Goal: Information Seeking & Learning: Learn about a topic

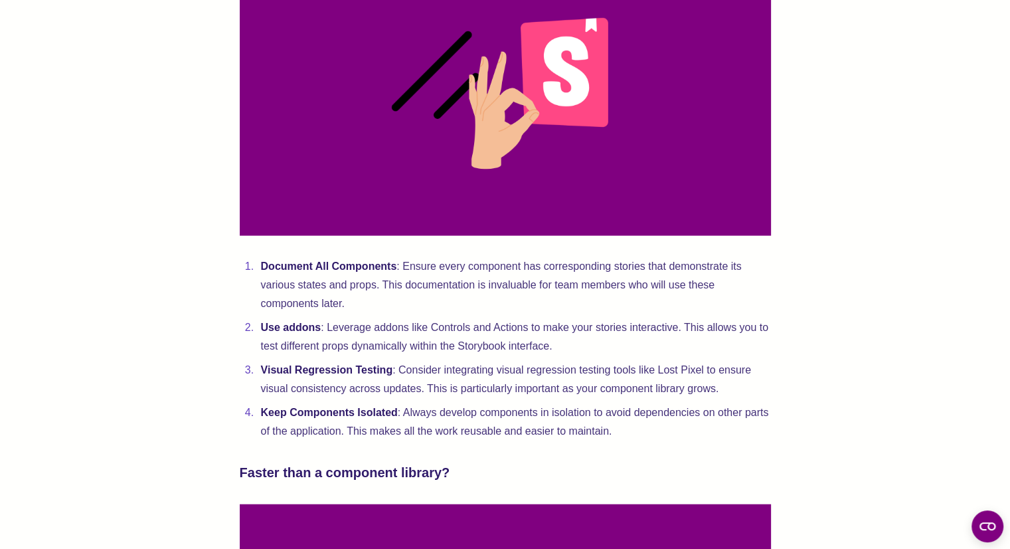
scroll to position [2766, 0]
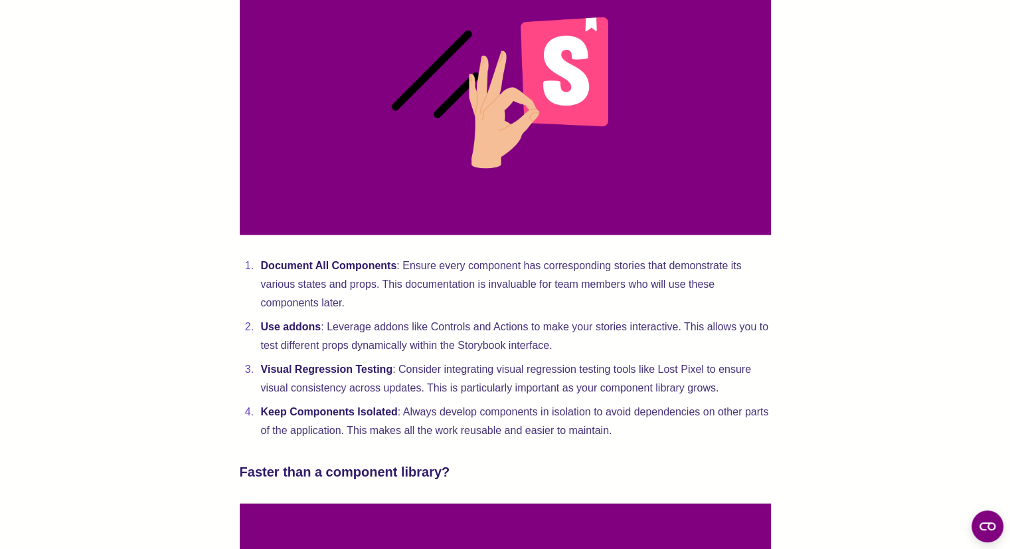
click at [559, 304] on li "Document All Components : Ensure every component has corresponding stories that…" at bounding box center [514, 284] width 514 height 56
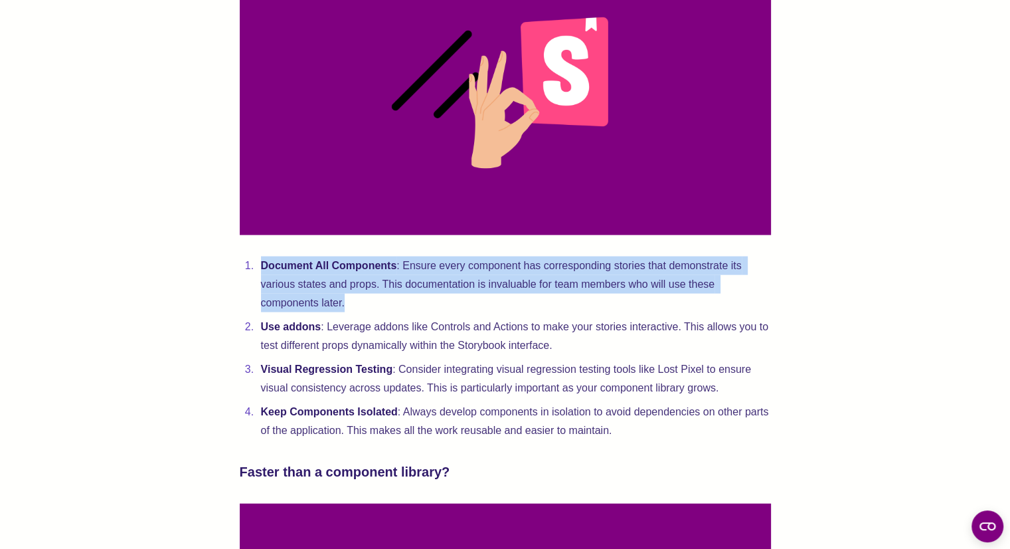
click at [559, 304] on li "Document All Components : Ensure every component has corresponding stories that…" at bounding box center [514, 284] width 514 height 56
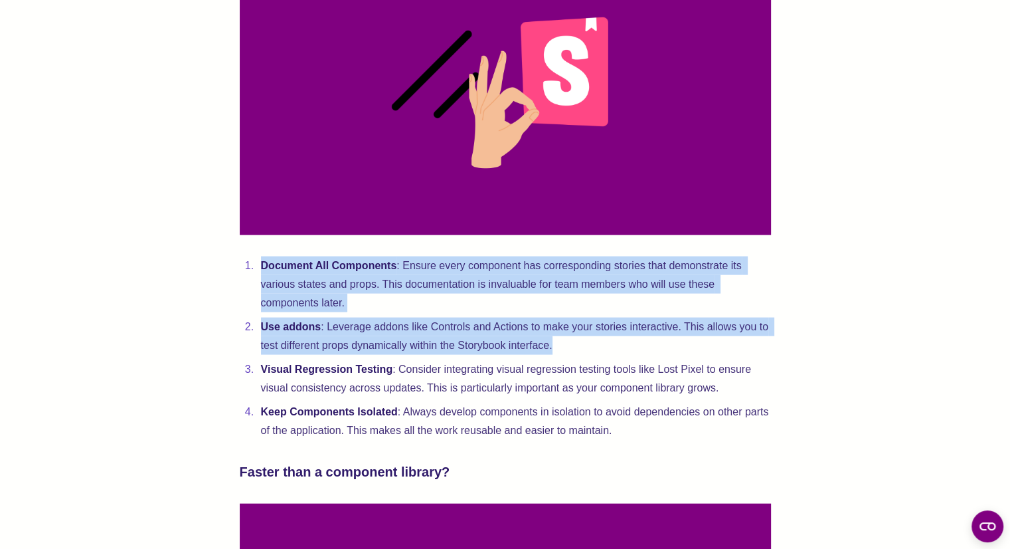
drag, startPoint x: 559, startPoint y: 304, endPoint x: 549, endPoint y: 354, distance: 50.8
click at [549, 354] on ol "Document All Components : Ensure every component has corresponding stories that…" at bounding box center [505, 347] width 531 height 183
click at [549, 354] on li "Use addons : Leverage addons like Controls and Actions to make your stories int…" at bounding box center [514, 336] width 514 height 37
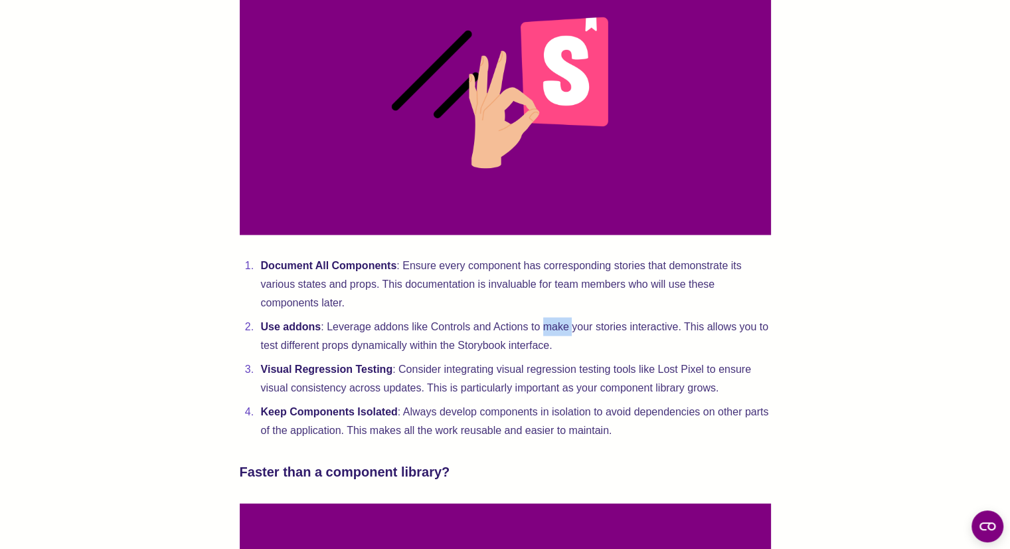
click at [549, 354] on li "Use addons : Leverage addons like Controls and Actions to make your stories int…" at bounding box center [514, 336] width 514 height 37
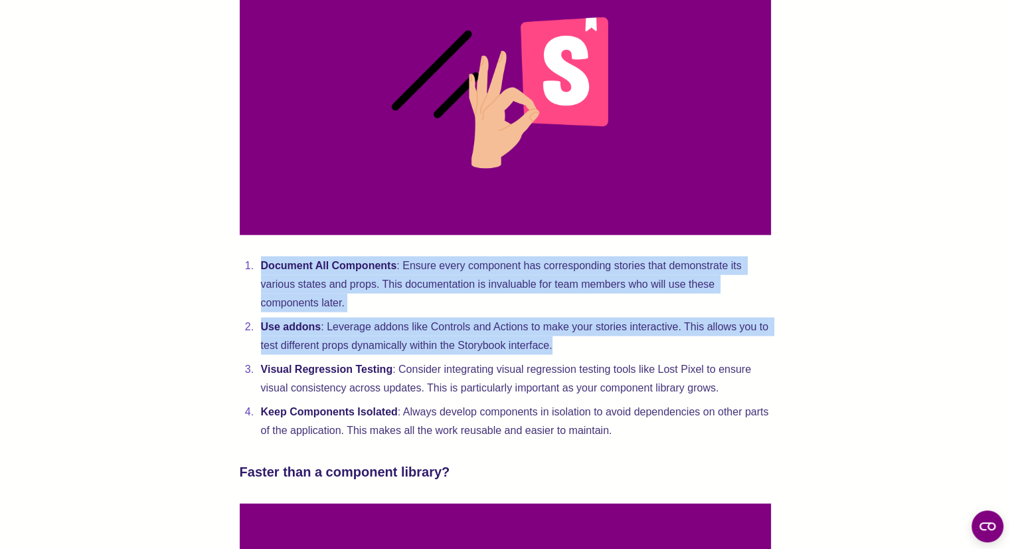
drag, startPoint x: 549, startPoint y: 354, endPoint x: 565, endPoint y: 325, distance: 32.7
click at [565, 325] on ol "Document All Components : Ensure every component has corresponding stories that…" at bounding box center [505, 347] width 531 height 183
click at [565, 312] on li "Document All Components : Ensure every component has corresponding stories that…" at bounding box center [514, 284] width 514 height 56
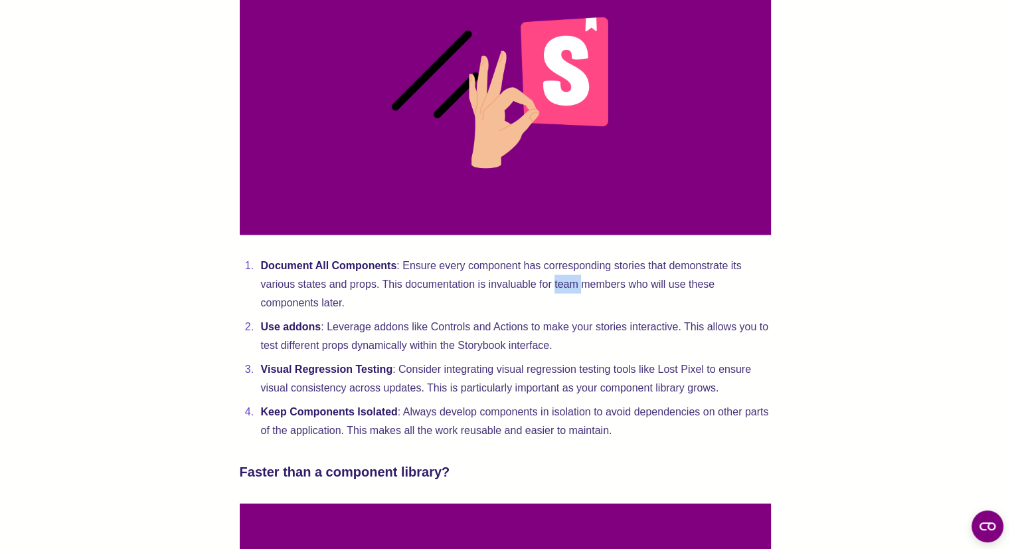
click at [565, 312] on li "Document All Components : Ensure every component has corresponding stories that…" at bounding box center [514, 284] width 514 height 56
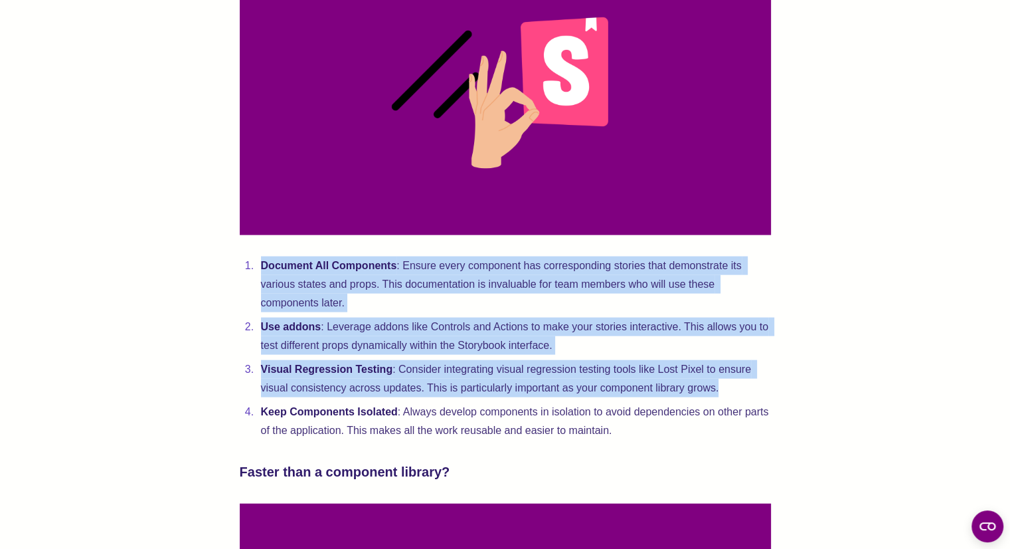
drag, startPoint x: 565, startPoint y: 325, endPoint x: 557, endPoint y: 410, distance: 84.7
click at [557, 410] on ol "Document All Components : Ensure every component has corresponding stories that…" at bounding box center [505, 347] width 531 height 183
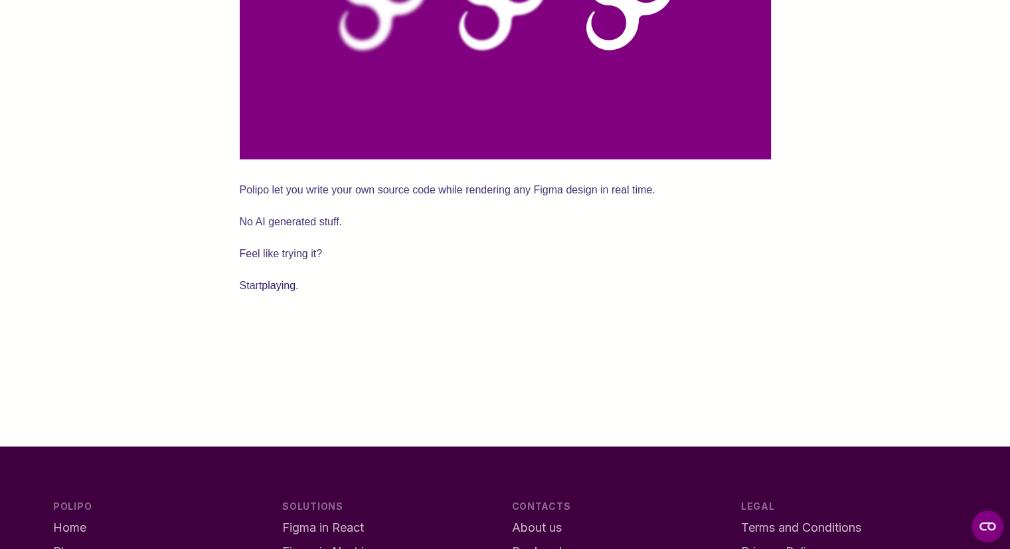
scroll to position [3409, 0]
click at [680, 199] on p "Polipo let you write your own source code while rendering any Figma design in r…" at bounding box center [505, 190] width 531 height 19
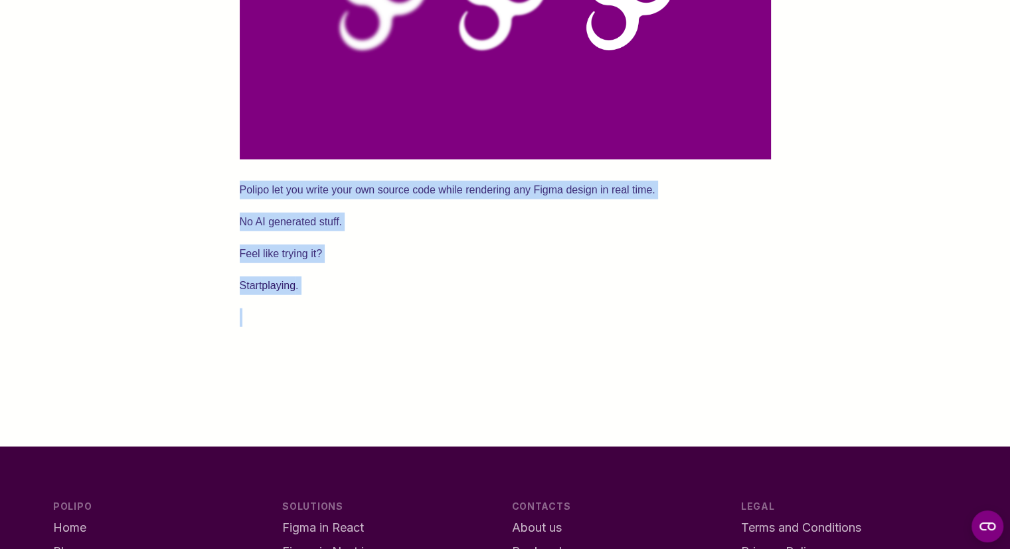
drag, startPoint x: 680, startPoint y: 232, endPoint x: 654, endPoint y: 320, distance: 91.4
click at [654, 295] on p "Start playing ." at bounding box center [505, 285] width 531 height 19
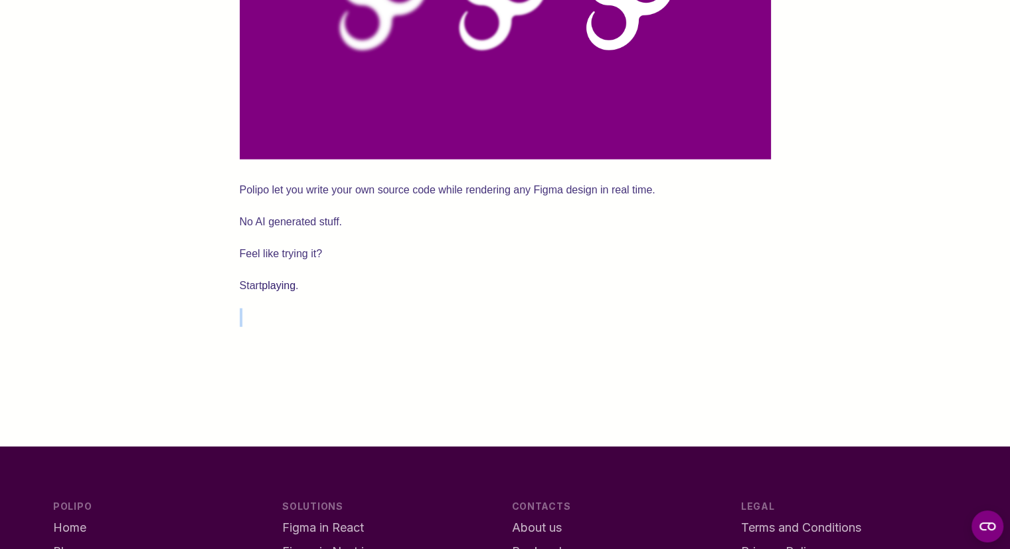
click at [654, 295] on p "Start playing ." at bounding box center [505, 285] width 531 height 19
drag, startPoint x: 654, startPoint y: 320, endPoint x: 716, endPoint y: 248, distance: 94.7
click at [716, 231] on p "No AI generated stuff." at bounding box center [505, 222] width 531 height 19
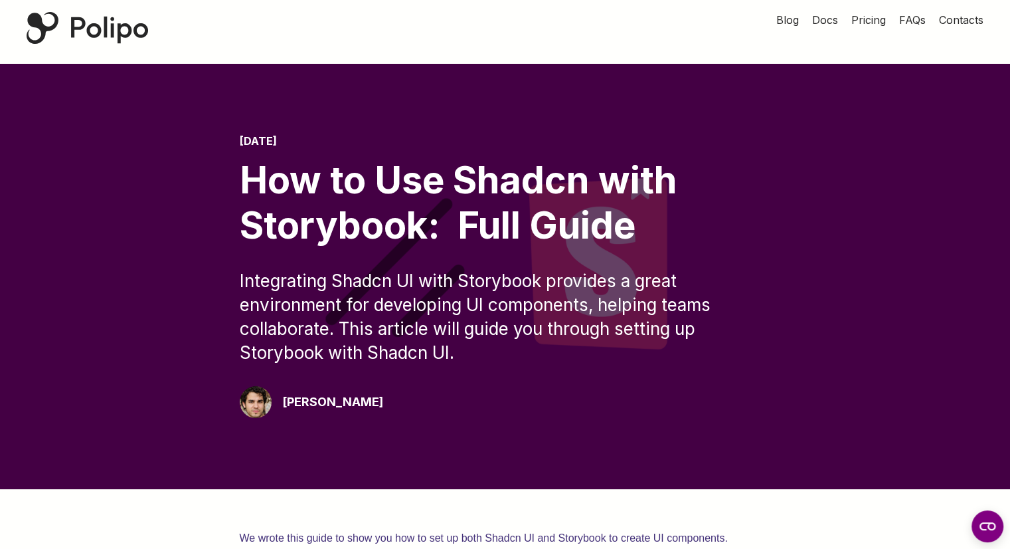
scroll to position [0, 0]
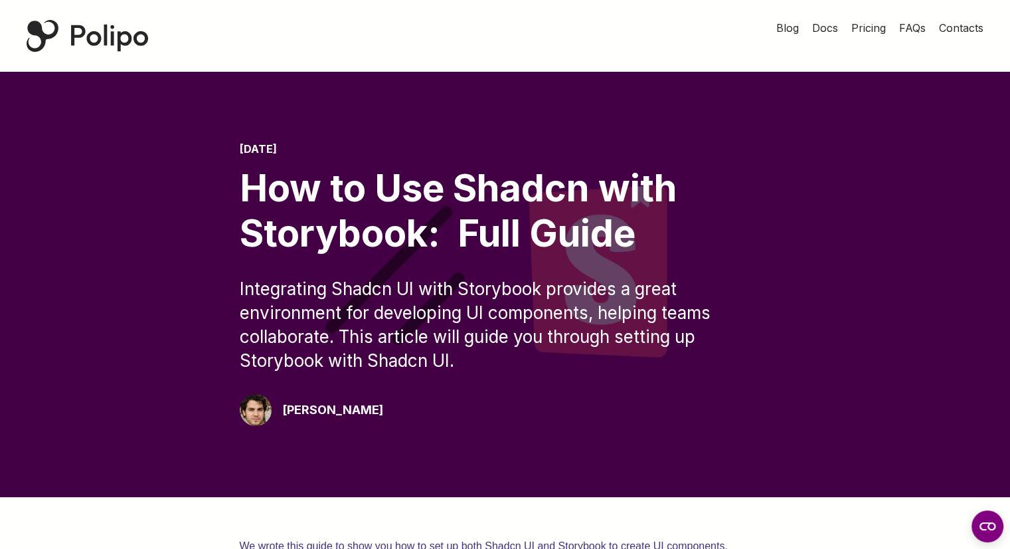
click at [143, 13] on link "Polipo Home Page" at bounding box center [87, 36] width 175 height 72
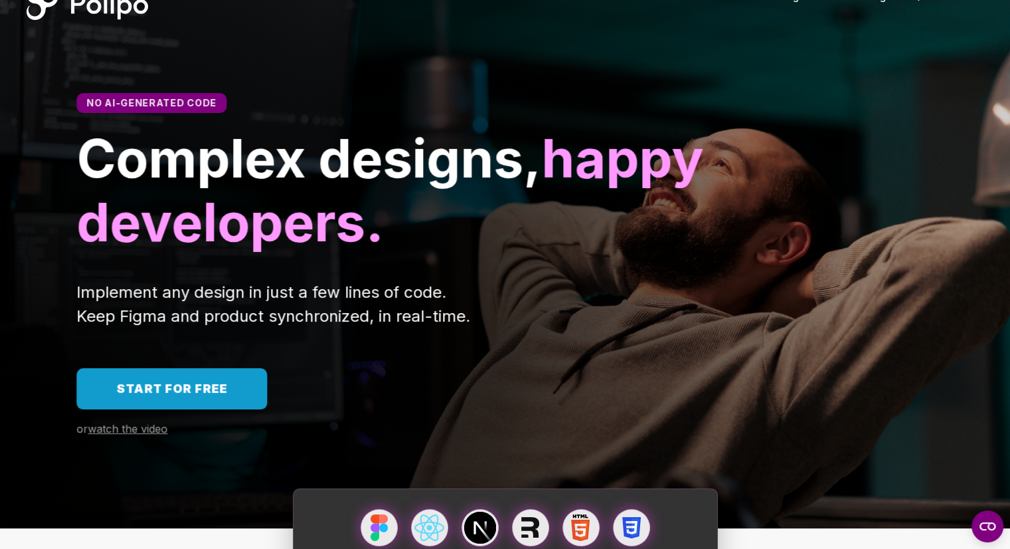
scroll to position [752, 0]
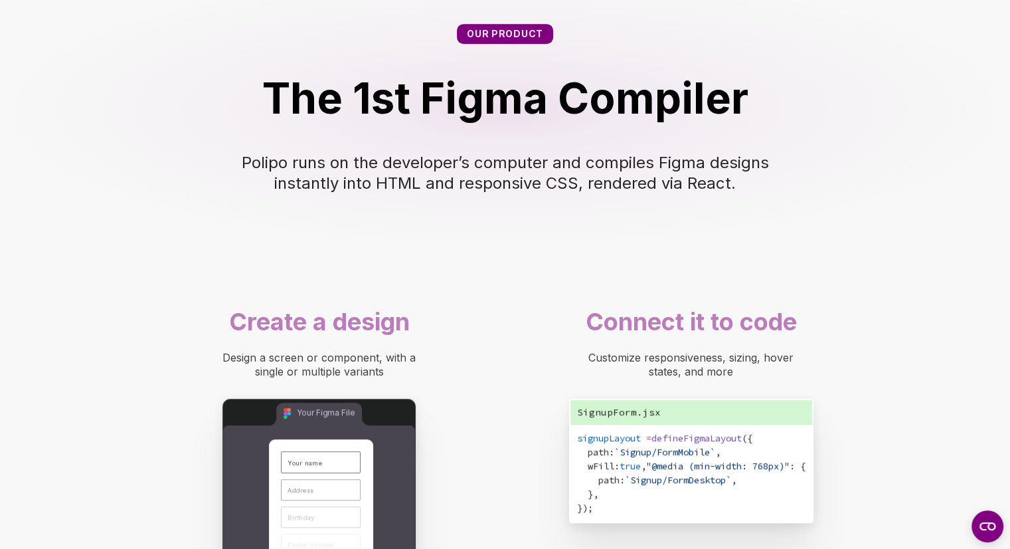
click at [401, 176] on span "Polipo runs on the developer’s computer and compiles Figma designs instantly in…" at bounding box center [508, 173] width 532 height 40
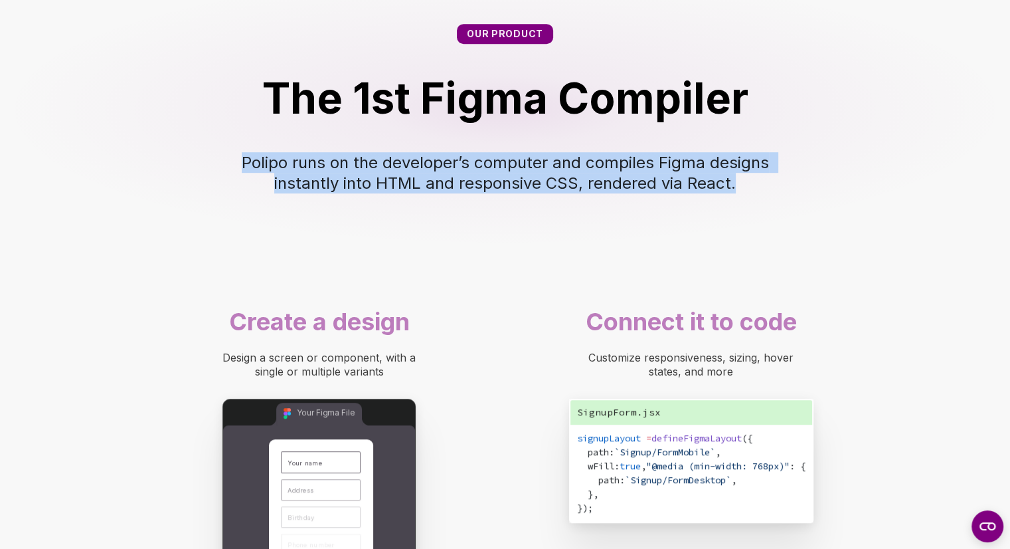
click at [401, 176] on span "Polipo runs on the developer’s computer and compiles Figma designs instantly in…" at bounding box center [508, 173] width 532 height 40
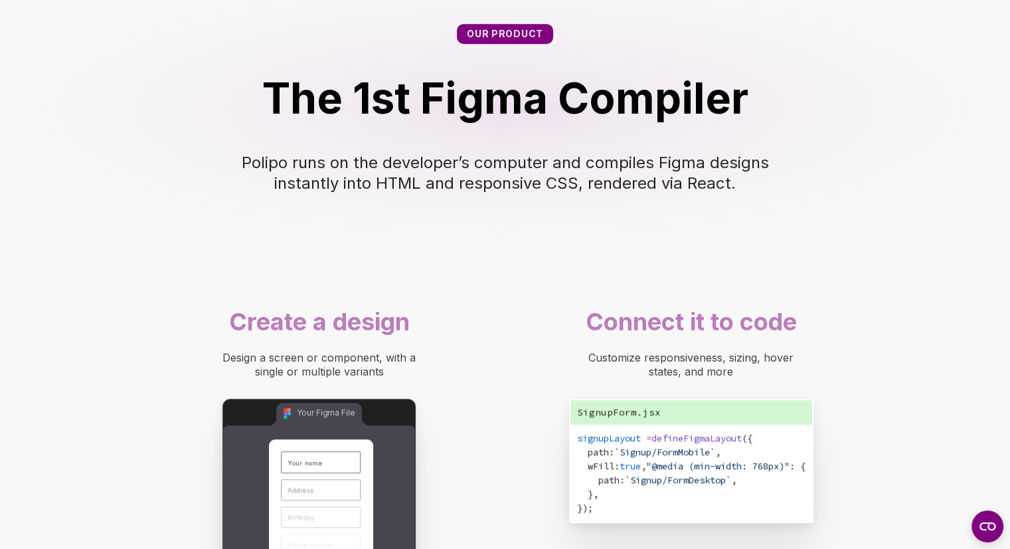
click at [401, 176] on span "Polipo runs on the developer’s computer and compiles Figma designs instantly in…" at bounding box center [508, 173] width 532 height 40
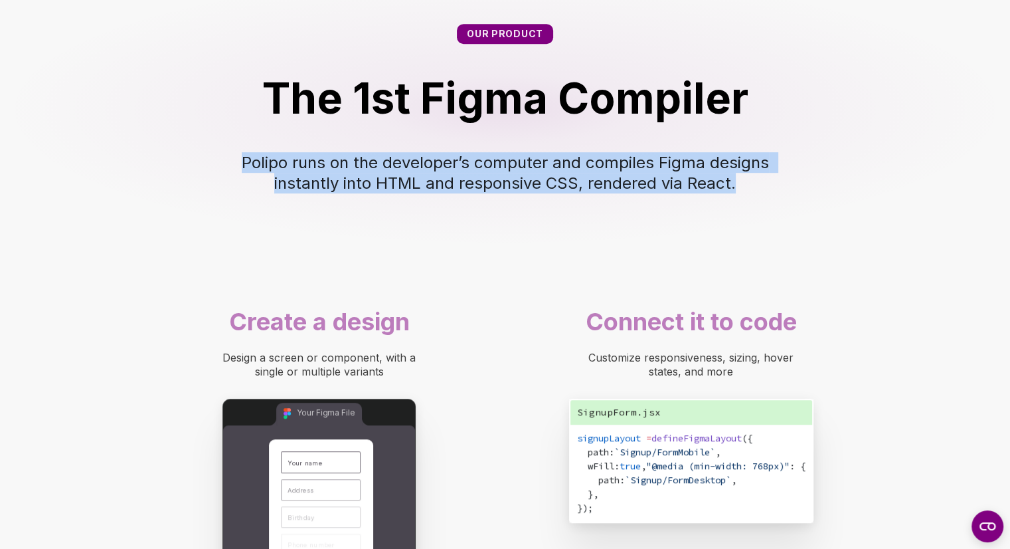
click at [401, 176] on span "Polipo runs on the developer’s computer and compiles Figma designs instantly in…" at bounding box center [508, 173] width 532 height 40
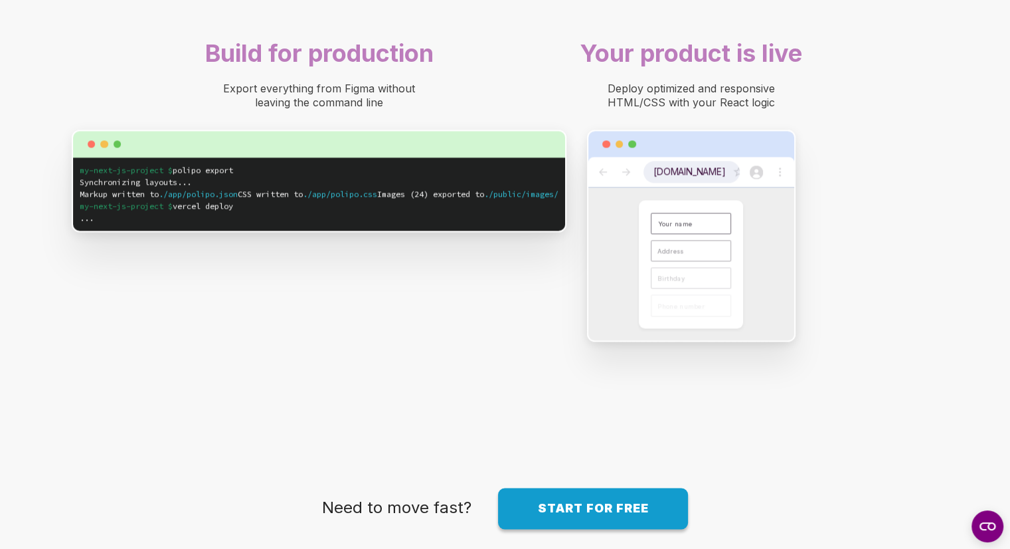
scroll to position [1831, 0]
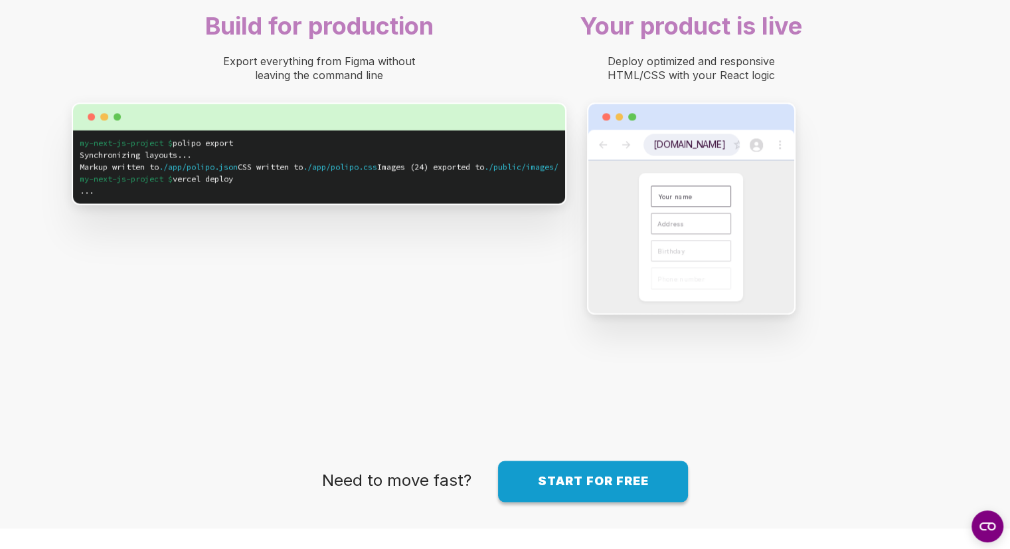
click at [377, 78] on span "Export everything from Figma without leaving the command line" at bounding box center [320, 67] width 195 height 27
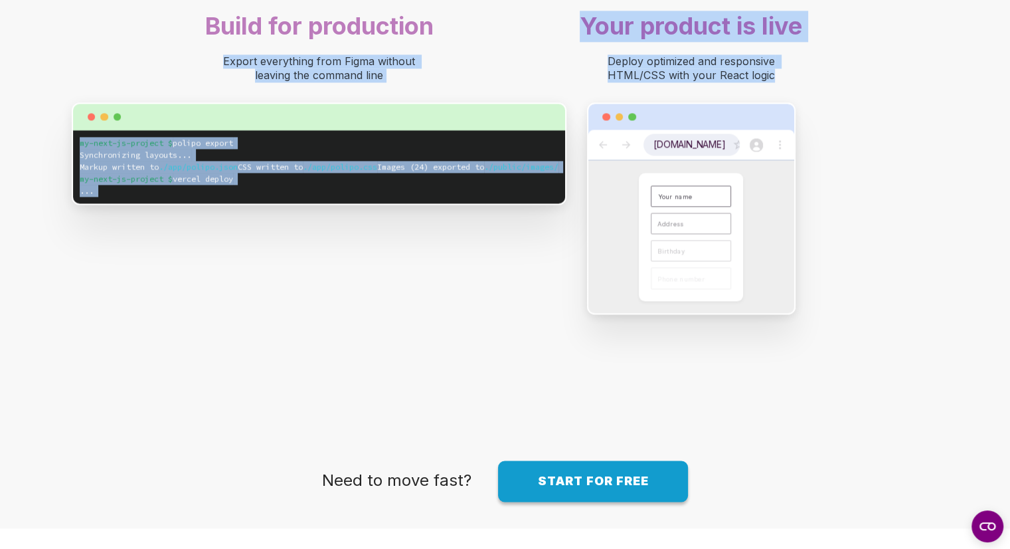
drag, startPoint x: 377, startPoint y: 78, endPoint x: 608, endPoint y: 72, distance: 230.6
click at [608, 72] on div "Deploy optimized and responsive HTML/CSS with your React logic" at bounding box center [691, 68] width 213 height 28
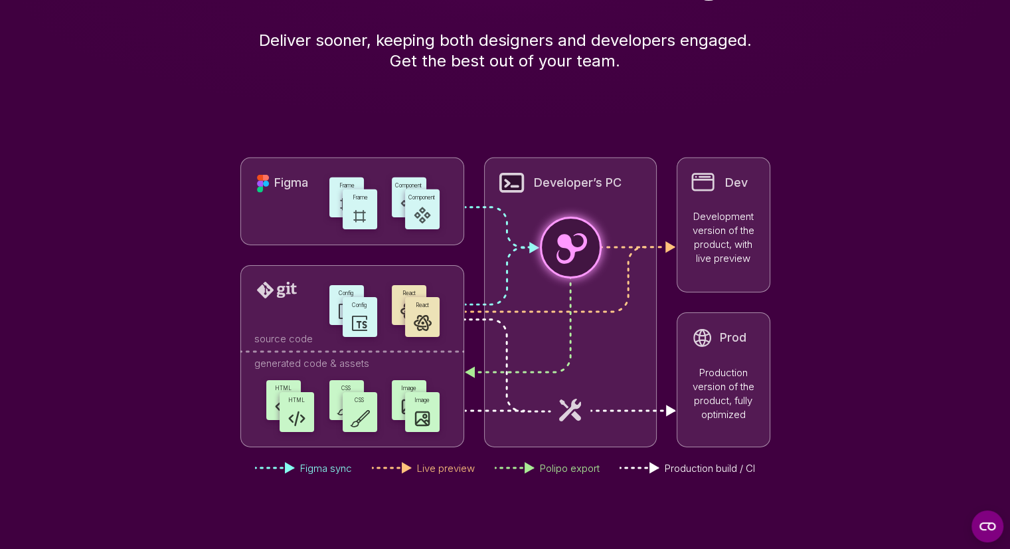
scroll to position [4208, 0]
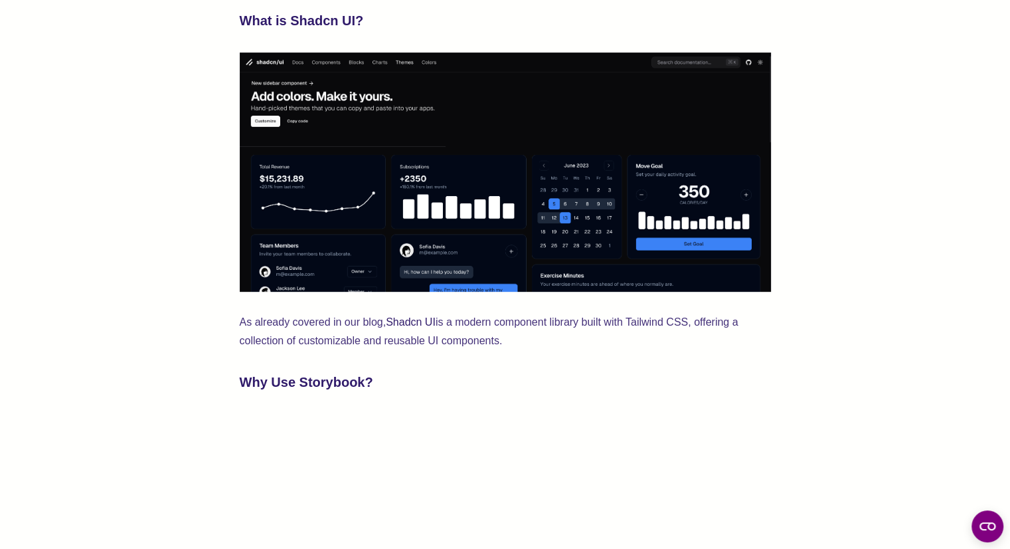
scroll to position [351, 0]
